Goal: Check status: Check status

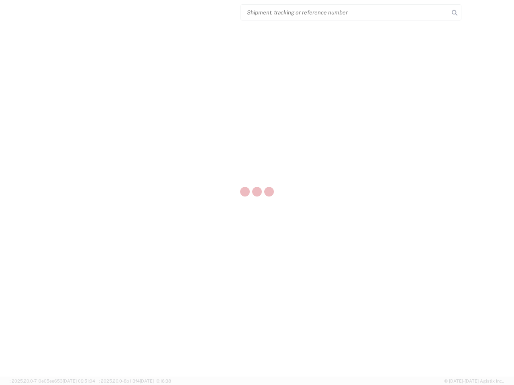
select select "US"
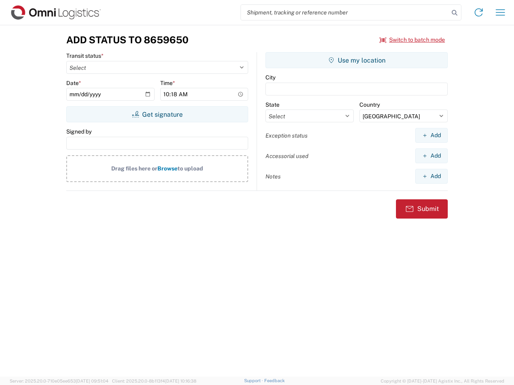
click at [345, 12] on input "search" at bounding box center [345, 12] width 208 height 15
click at [455, 13] on icon at bounding box center [454, 12] width 11 height 11
click at [479, 12] on icon at bounding box center [478, 12] width 13 height 13
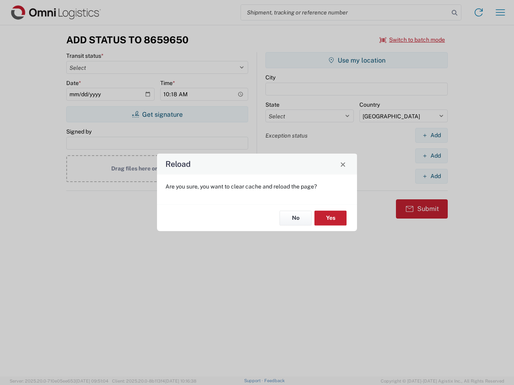
click at [412, 40] on div "Reload Are you sure, you want to clear cache and reload the page? No Yes" at bounding box center [257, 192] width 514 height 385
click at [157, 114] on div "Reload Are you sure, you want to clear cache and reload the page? No Yes" at bounding box center [257, 192] width 514 height 385
click at [357, 60] on div "Reload Are you sure, you want to clear cache and reload the page? No Yes" at bounding box center [257, 192] width 514 height 385
click at [431, 135] on div "Reload Are you sure, you want to clear cache and reload the page? No Yes" at bounding box center [257, 192] width 514 height 385
click at [431, 156] on div "Reload Are you sure, you want to clear cache and reload the page? No Yes" at bounding box center [257, 192] width 514 height 385
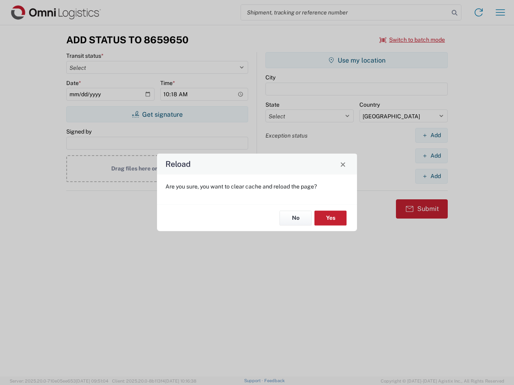
click at [431, 176] on div "Reload Are you sure, you want to clear cache and reload the page? No Yes" at bounding box center [257, 192] width 514 height 385
